Goal: Find specific page/section: Find specific page/section

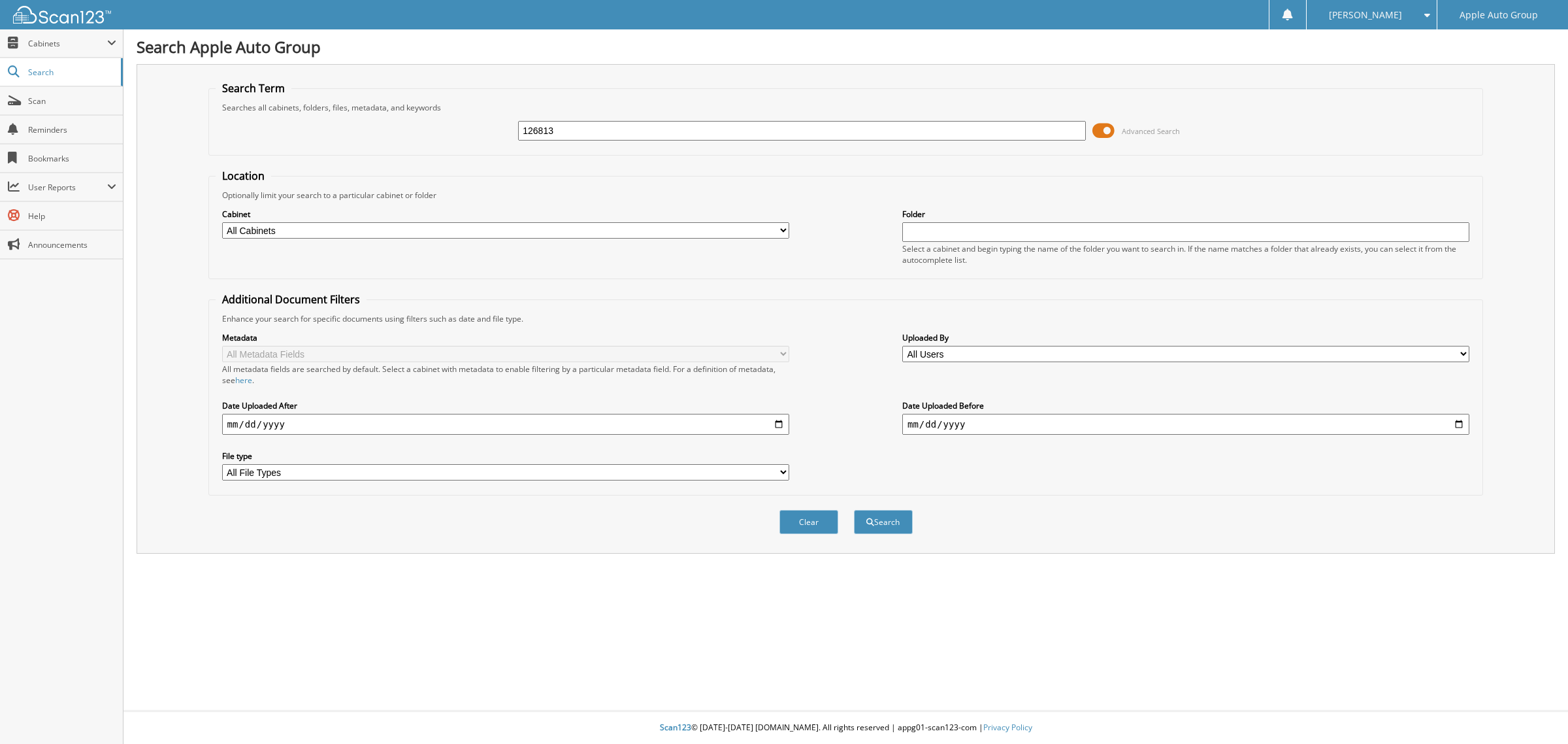
type input "126813"
click at [854, 510] on button "Search" at bounding box center [884, 521] width 59 height 24
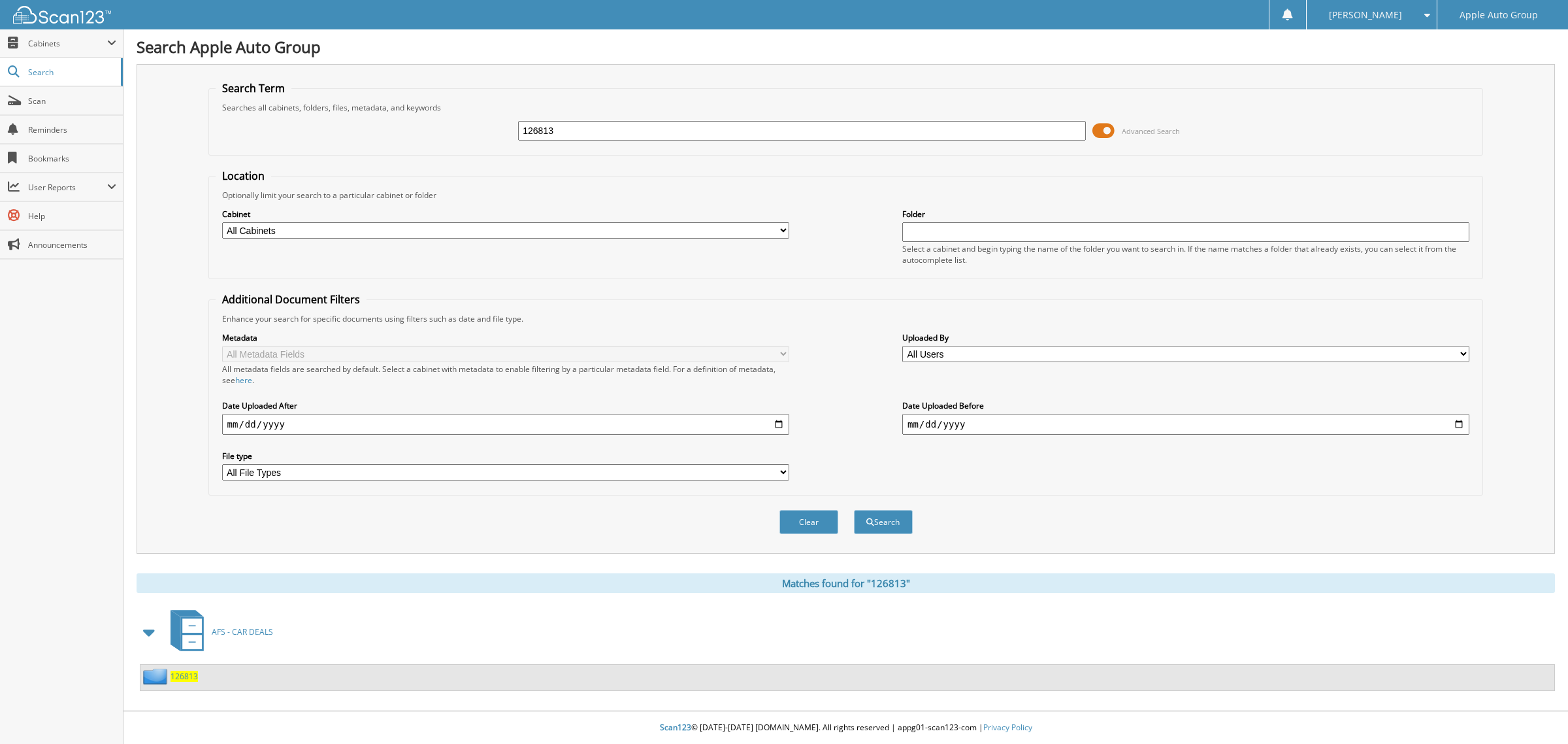
click at [188, 671] on span "126813" at bounding box center [184, 676] width 27 height 11
click at [256, 626] on span "AFS - CAR DEALS" at bounding box center [242, 632] width 61 height 11
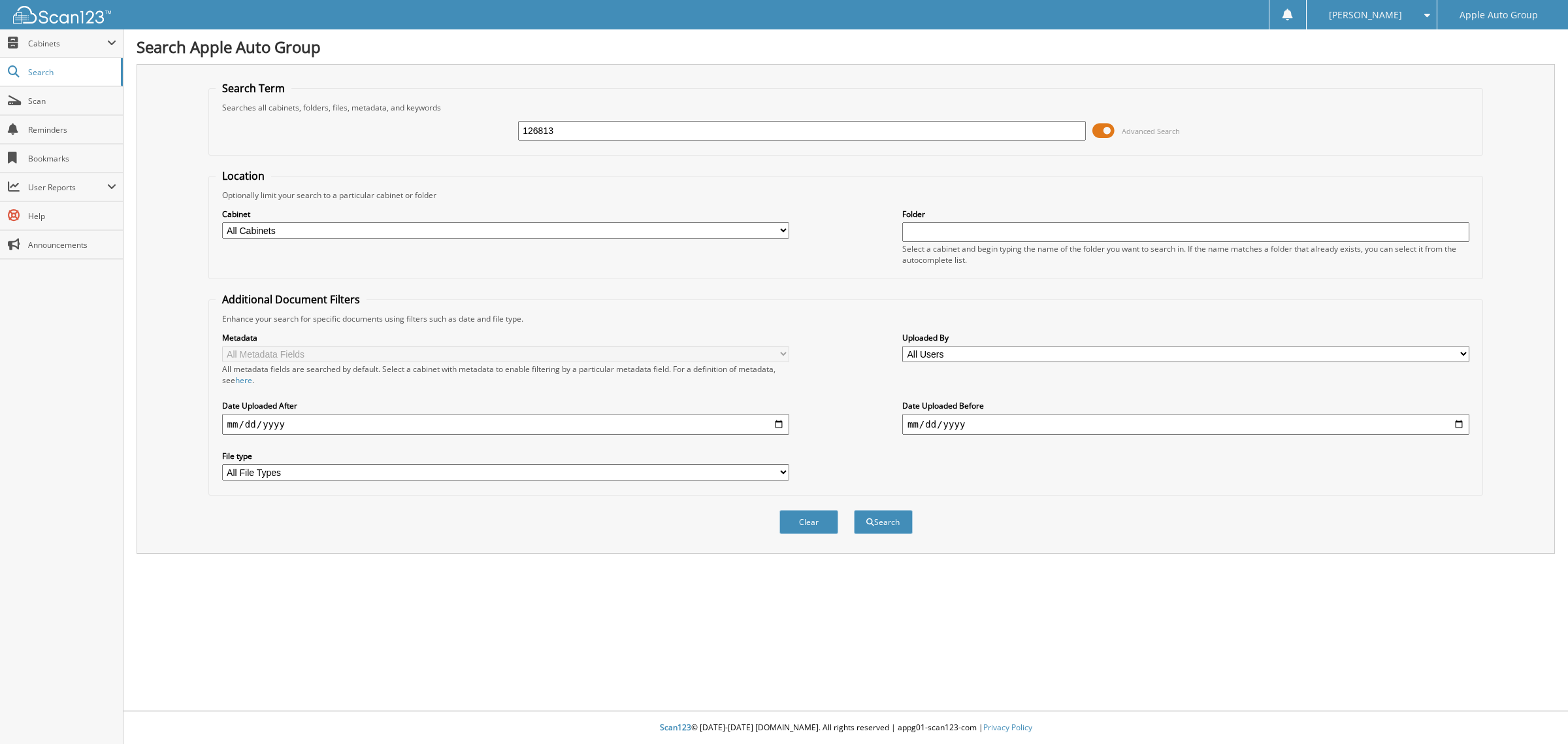
type input "126813"
click at [854, 510] on button "Search" at bounding box center [884, 521] width 59 height 24
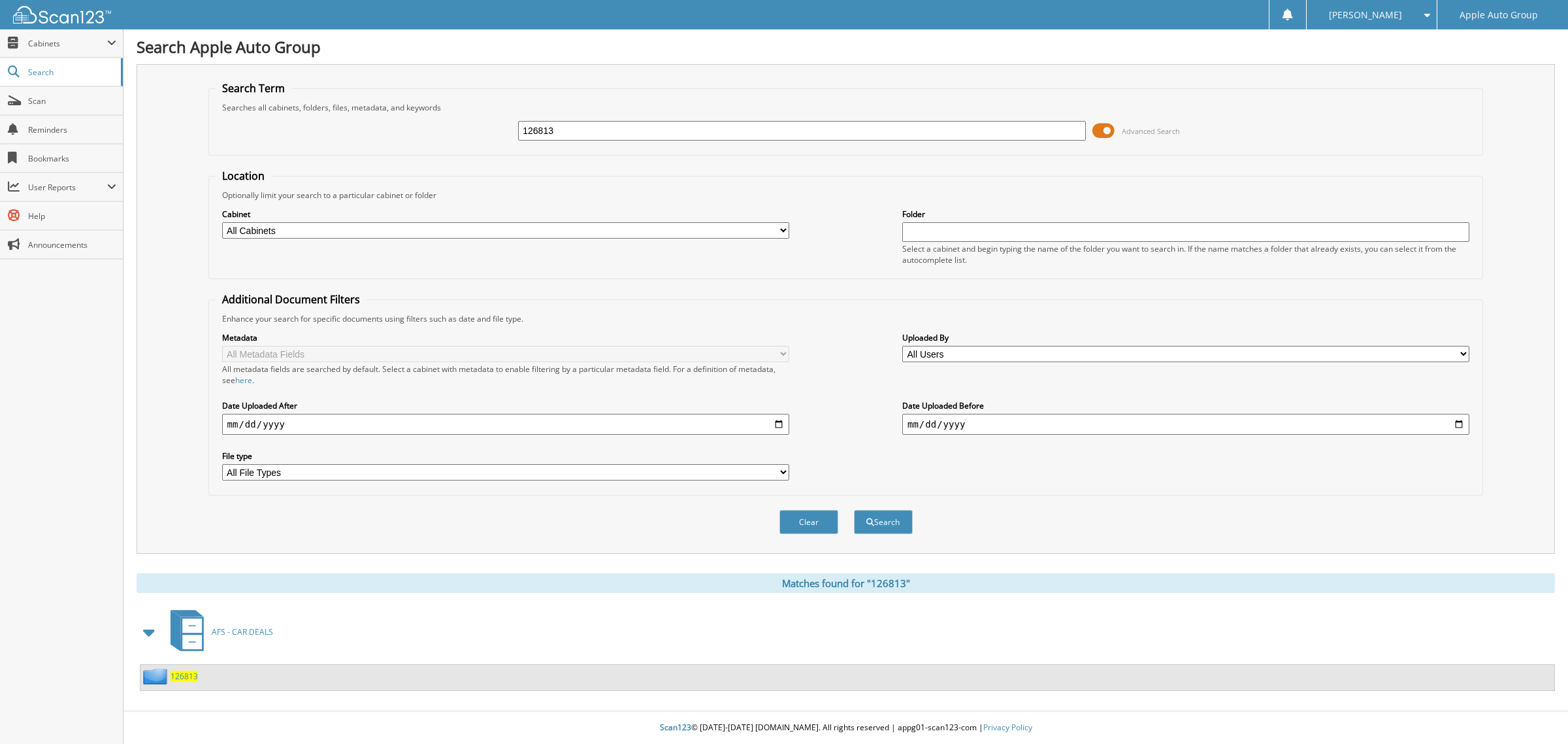
click at [193, 671] on span "126813" at bounding box center [184, 676] width 27 height 11
